Goal: Navigation & Orientation: Find specific page/section

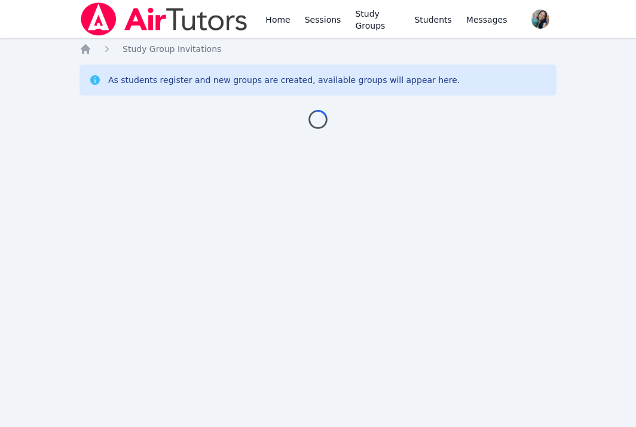
click at [362, 270] on div "Home Sessions Study Groups Students Messages Open user menu [PERSON_NAME] Open …" at bounding box center [318, 213] width 636 height 427
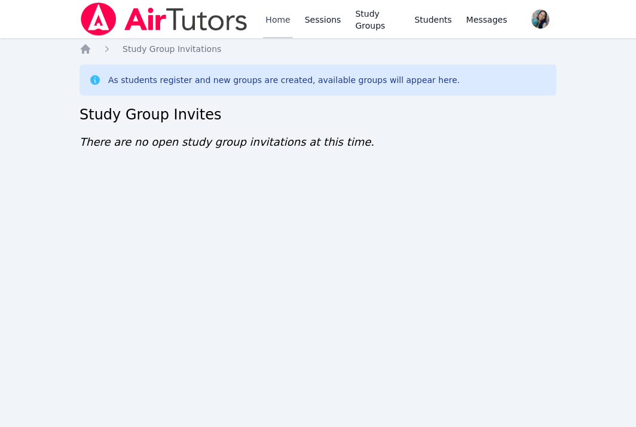
click at [279, 16] on link "Home" at bounding box center [277, 19] width 29 height 38
click at [307, 17] on link "Sessions" at bounding box center [322, 19] width 41 height 38
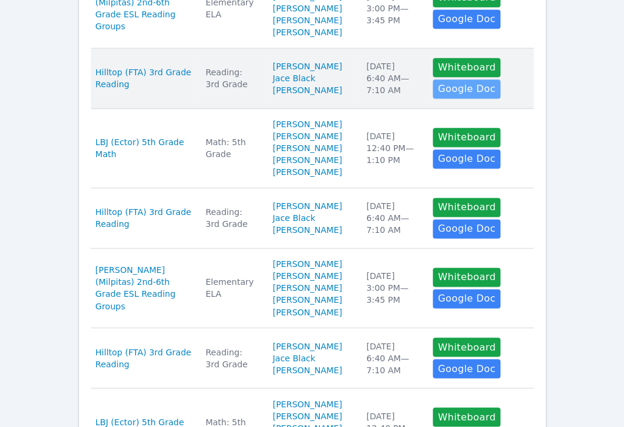
scroll to position [318, 0]
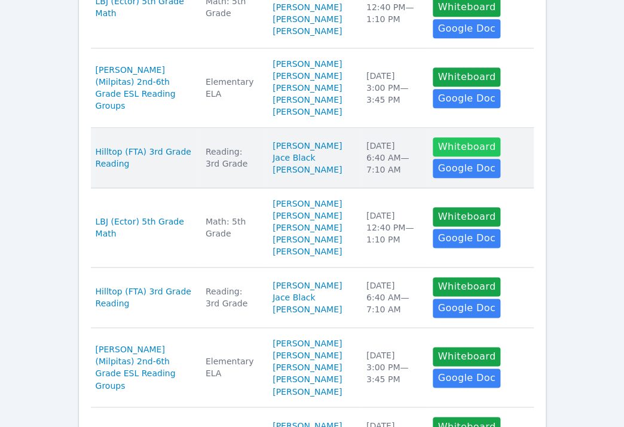
click at [435, 157] on button "Whiteboard" at bounding box center [467, 146] width 68 height 19
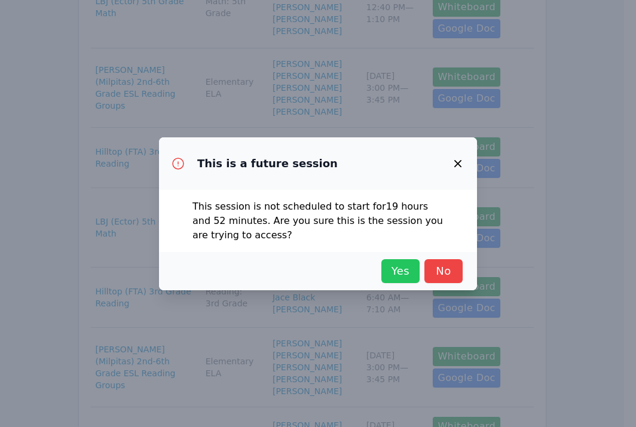
click at [391, 271] on span "Yes" at bounding box center [400, 271] width 26 height 17
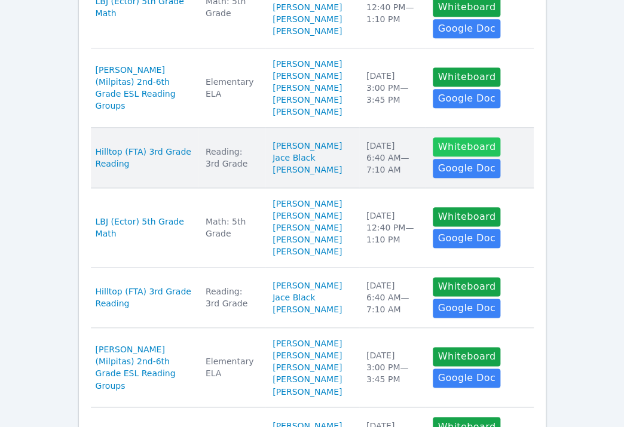
click at [438, 157] on button "Whiteboard" at bounding box center [467, 146] width 68 height 19
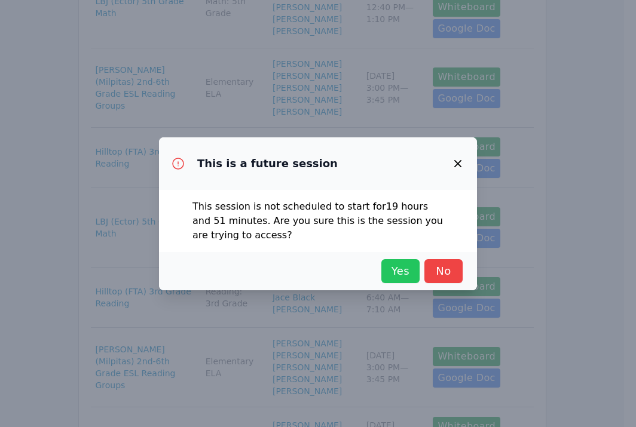
click at [399, 264] on span "Yes" at bounding box center [400, 271] width 26 height 17
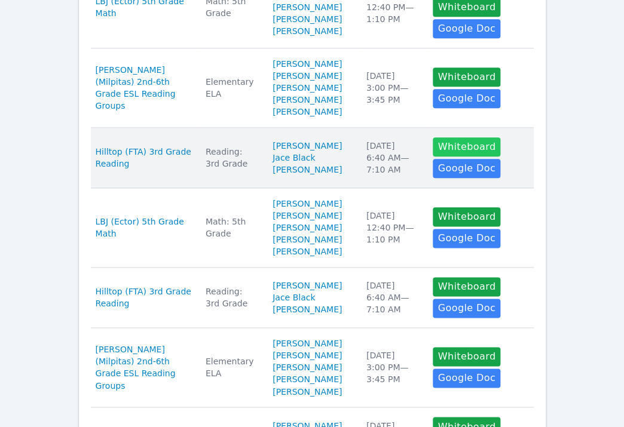
click at [433, 157] on button "Whiteboard" at bounding box center [467, 146] width 68 height 19
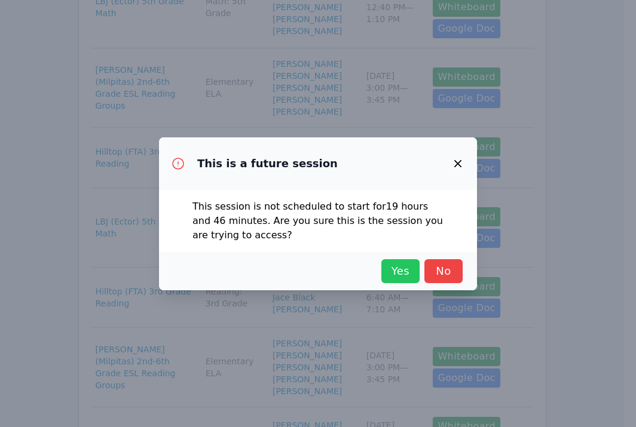
click at [399, 267] on span "Yes" at bounding box center [400, 271] width 26 height 17
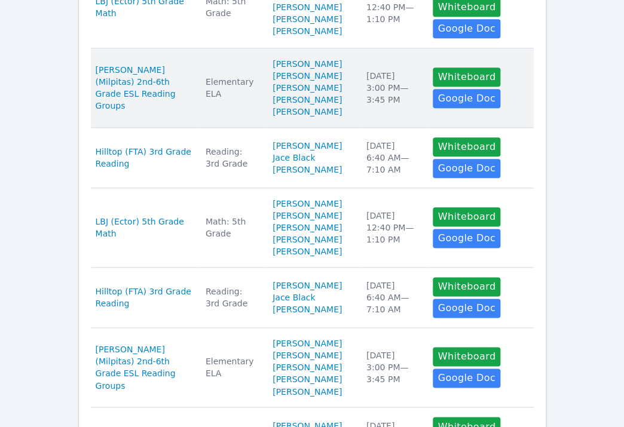
click at [228, 100] on td "Subject Elementary ELA" at bounding box center [231, 87] width 67 height 79
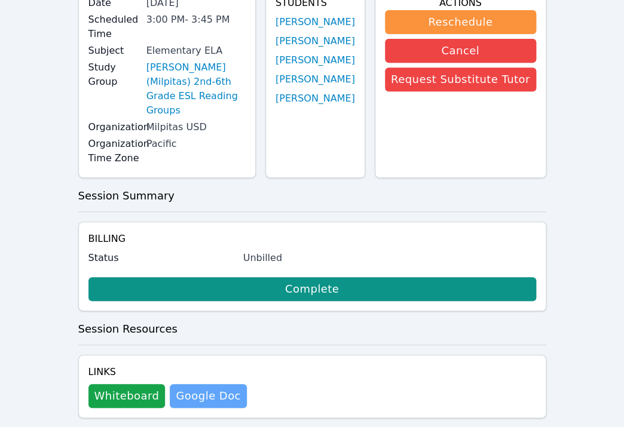
scroll to position [206, 0]
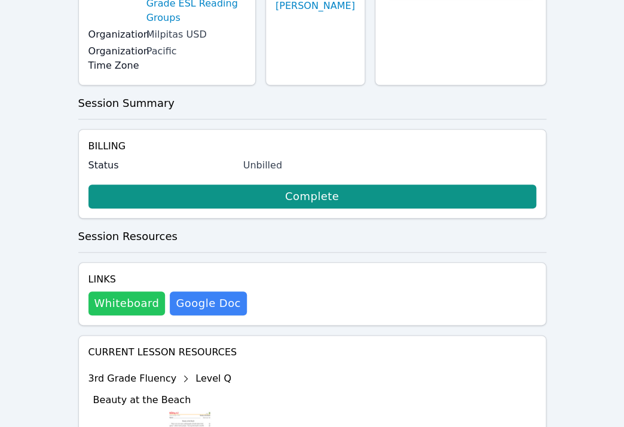
click at [114, 292] on button "Whiteboard" at bounding box center [126, 304] width 77 height 24
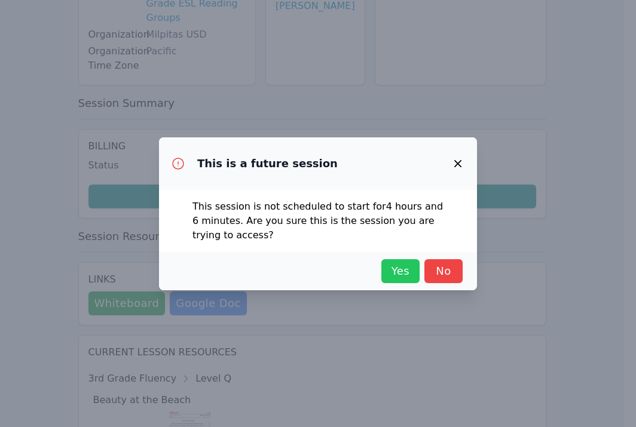
click at [400, 275] on span "Yes" at bounding box center [400, 271] width 26 height 17
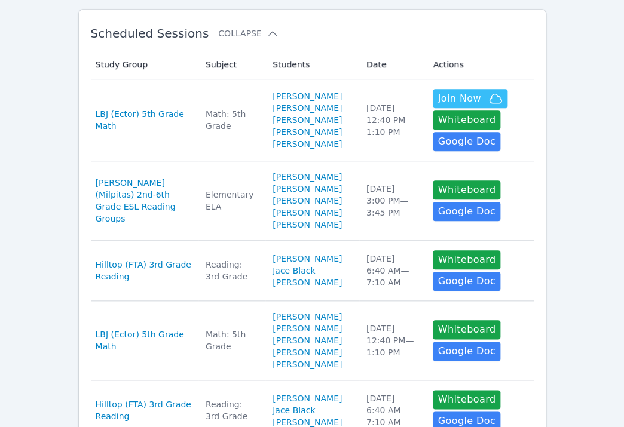
scroll to position [318, 0]
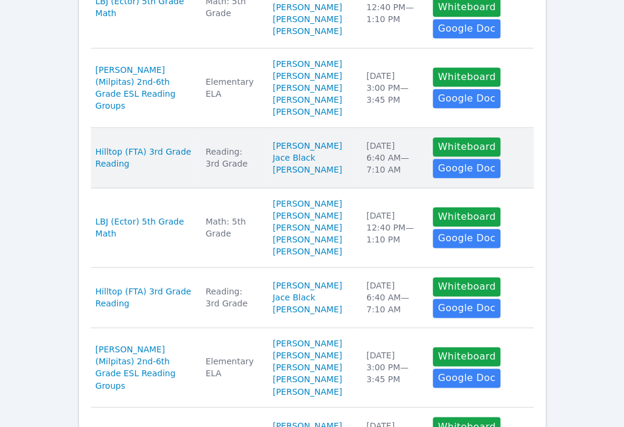
click at [366, 175] on div "Thu Oct 9 6:40 AM — 7:10 AM" at bounding box center [392, 158] width 53 height 36
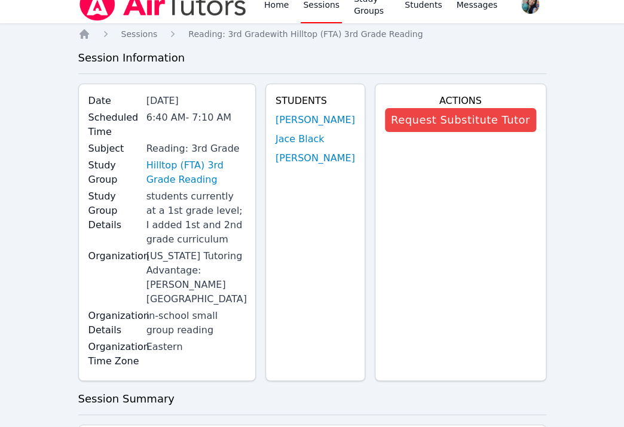
scroll to position [239, 0]
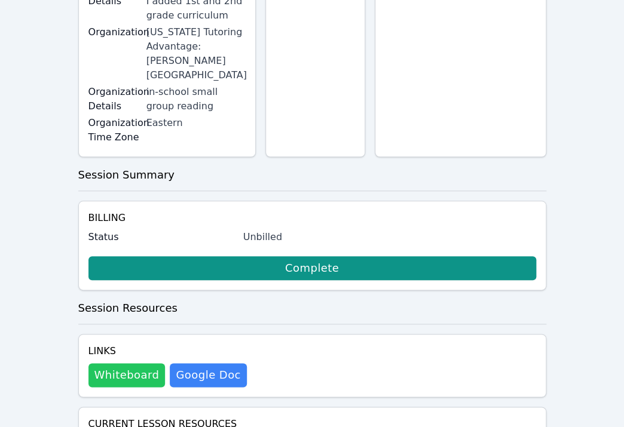
click at [139, 363] on button "Whiteboard" at bounding box center [126, 375] width 77 height 24
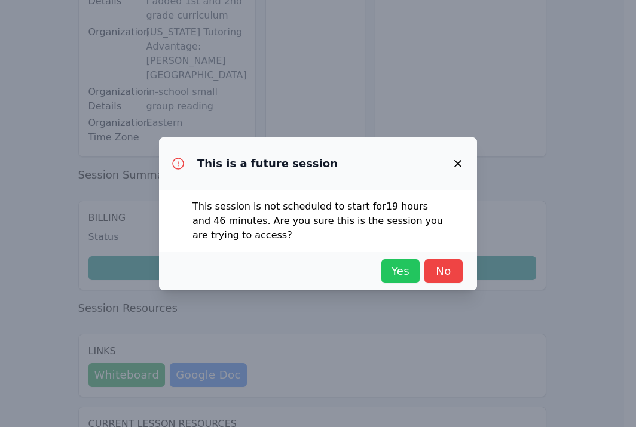
click at [392, 273] on span "Yes" at bounding box center [400, 271] width 26 height 17
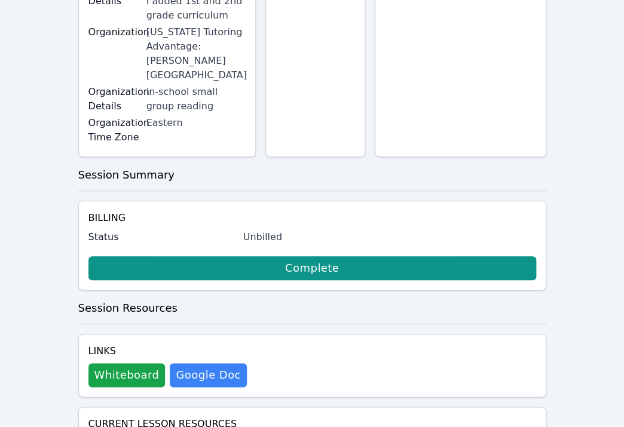
scroll to position [0, 0]
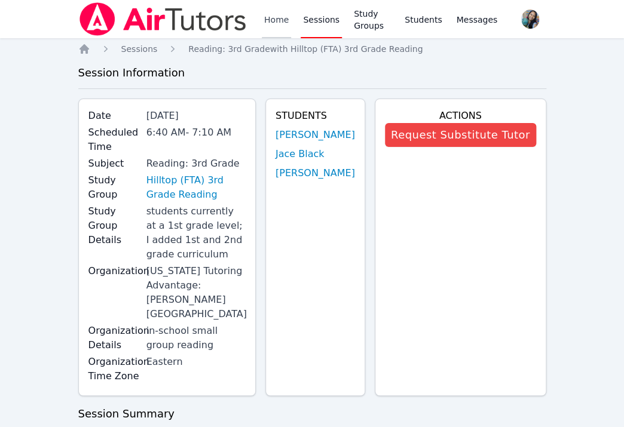
click at [275, 19] on link "Home" at bounding box center [276, 19] width 29 height 38
